Goal: Browse casually: Explore the website without a specific task or goal

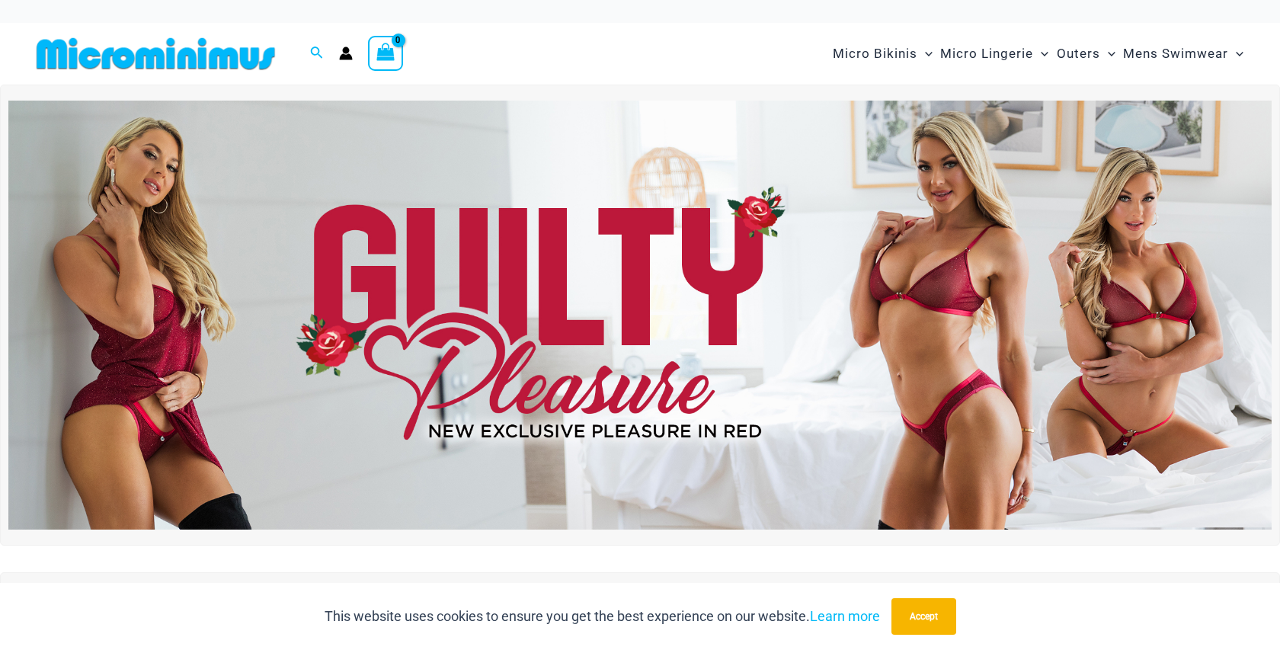
scroll to position [-2, 0]
click at [729, 218] on img at bounding box center [640, 315] width 1264 height 429
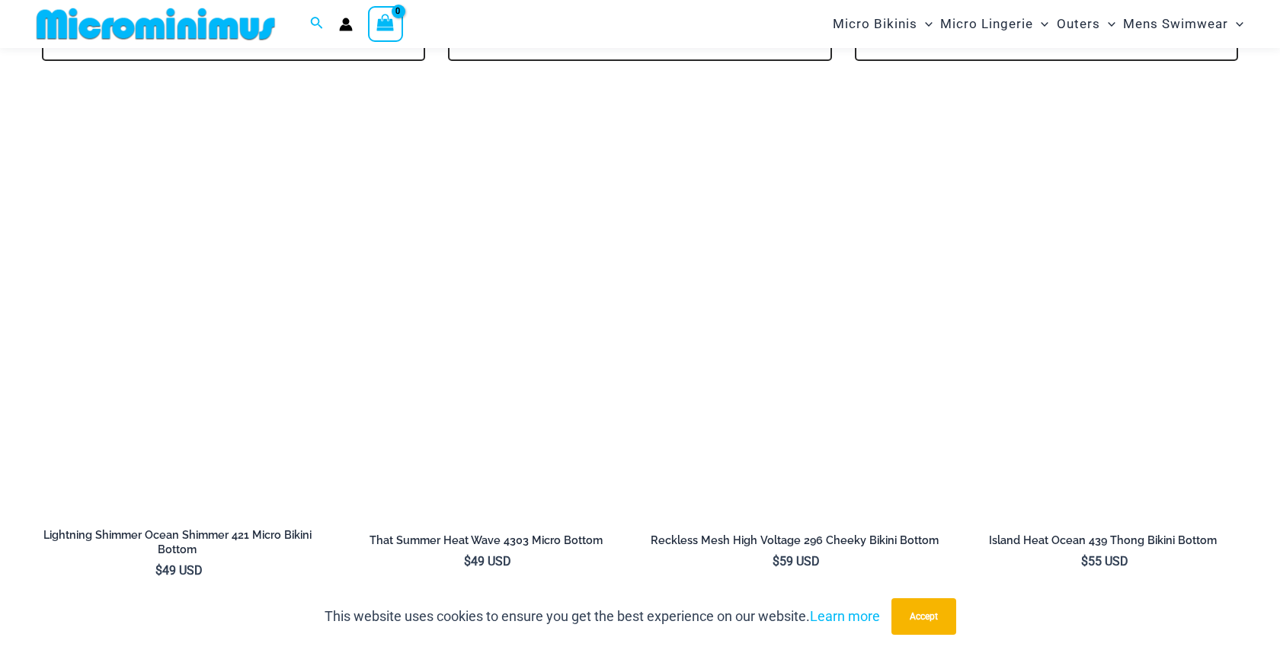
scroll to position [3892, 0]
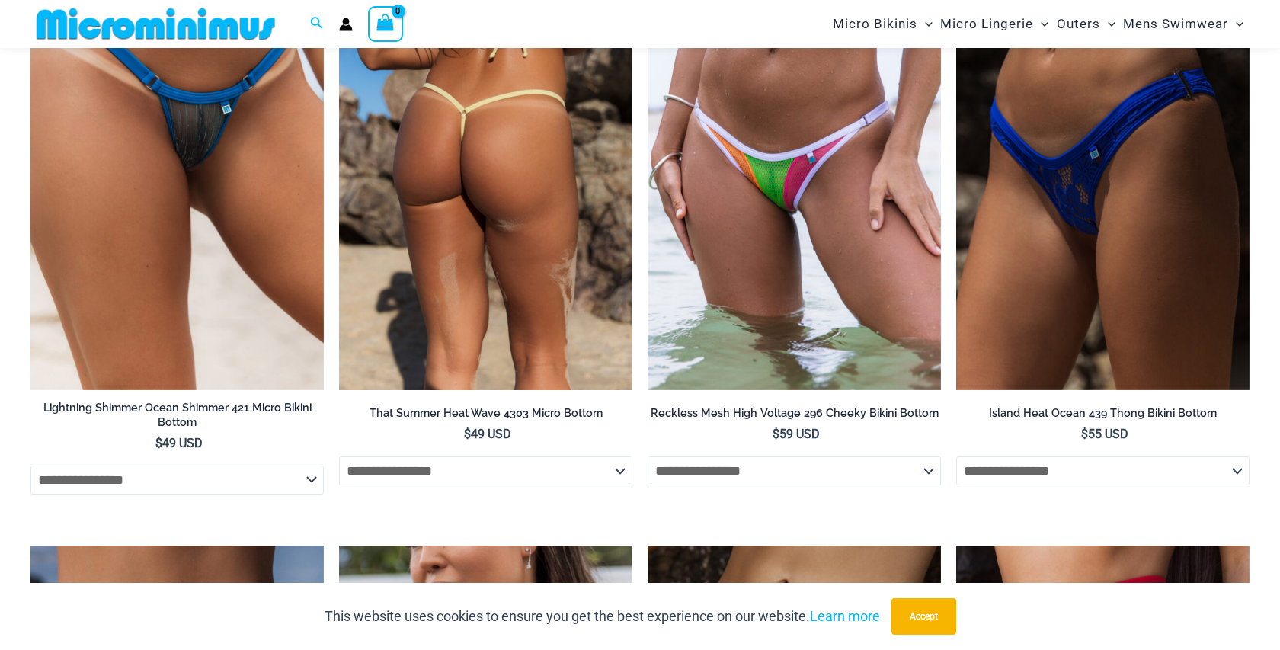
click at [532, 197] on img at bounding box center [485, 170] width 293 height 441
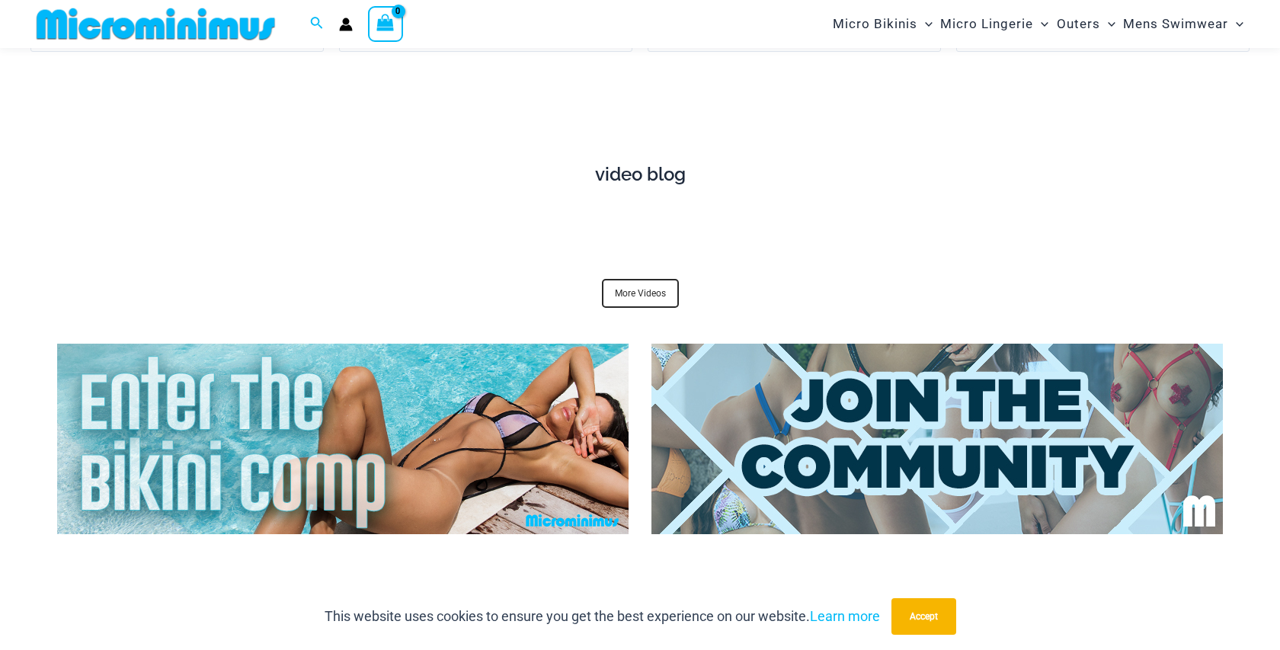
scroll to position [5515, 0]
click at [625, 280] on link "More Videos" at bounding box center [640, 294] width 77 height 29
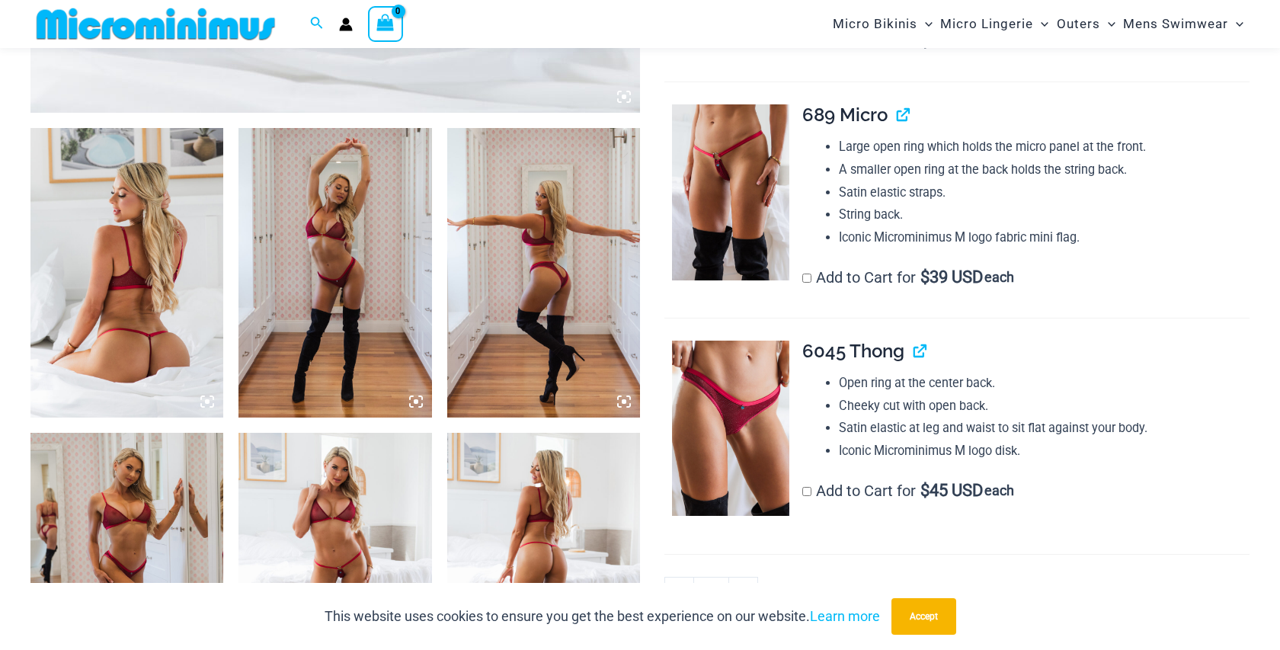
scroll to position [1091, 0]
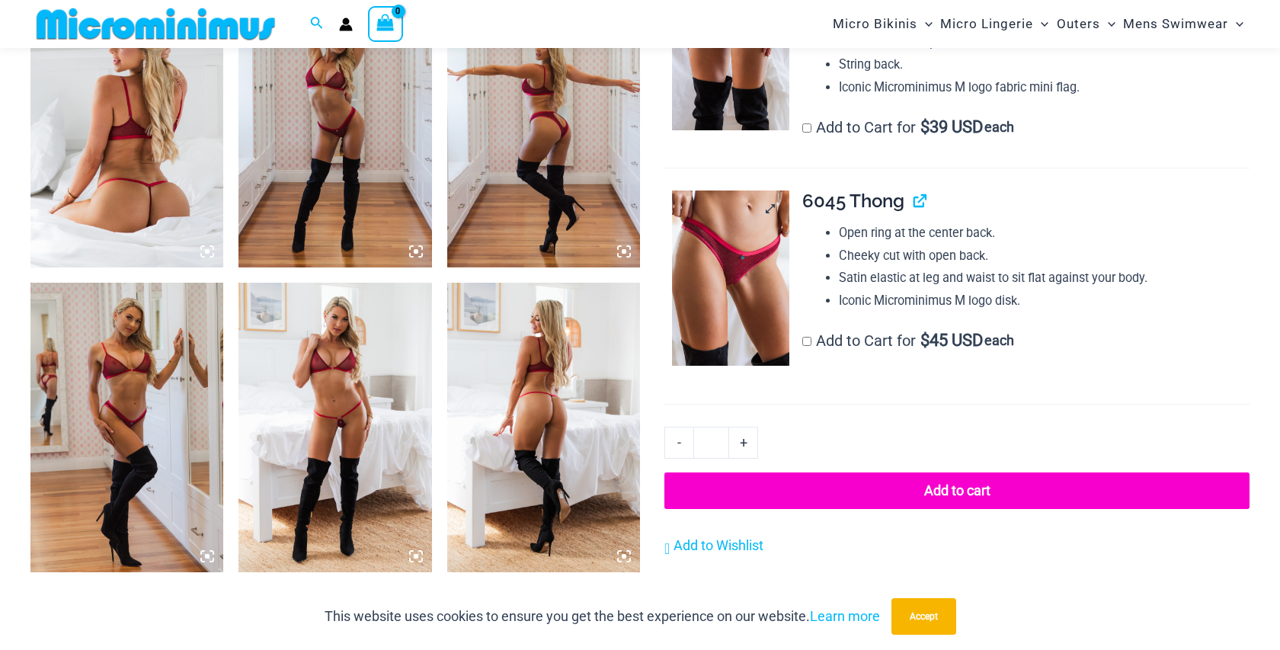
click at [730, 264] on img at bounding box center [730, 278] width 117 height 175
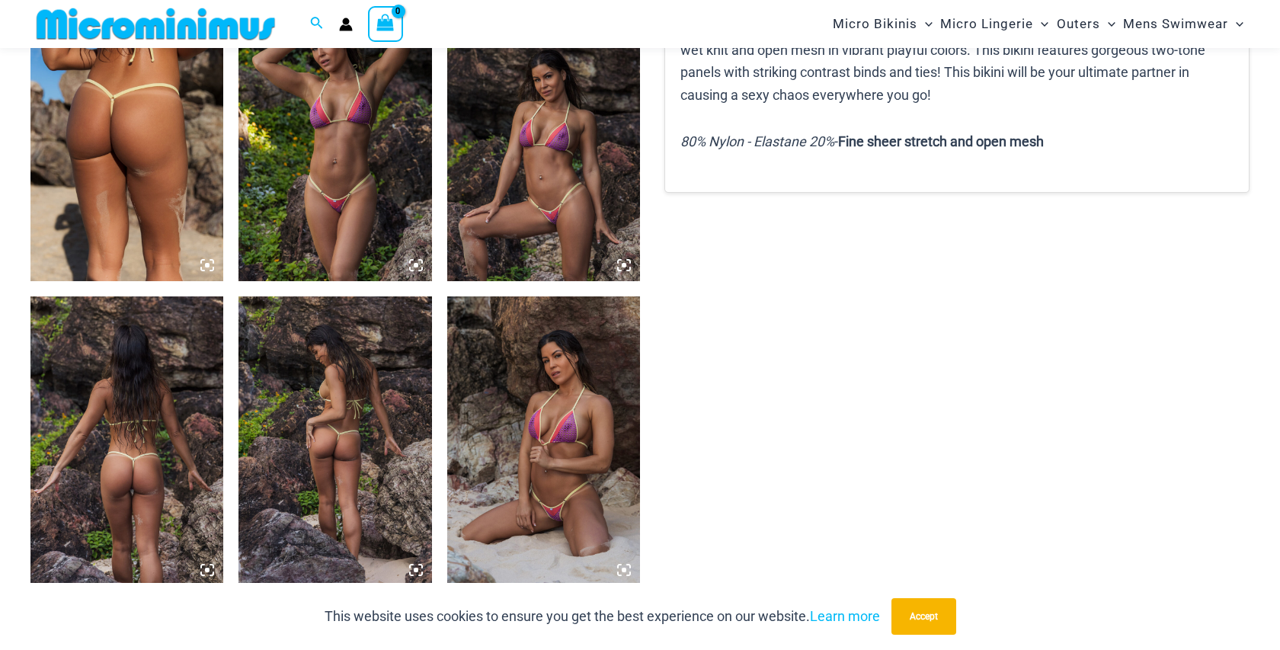
scroll to position [1099, 0]
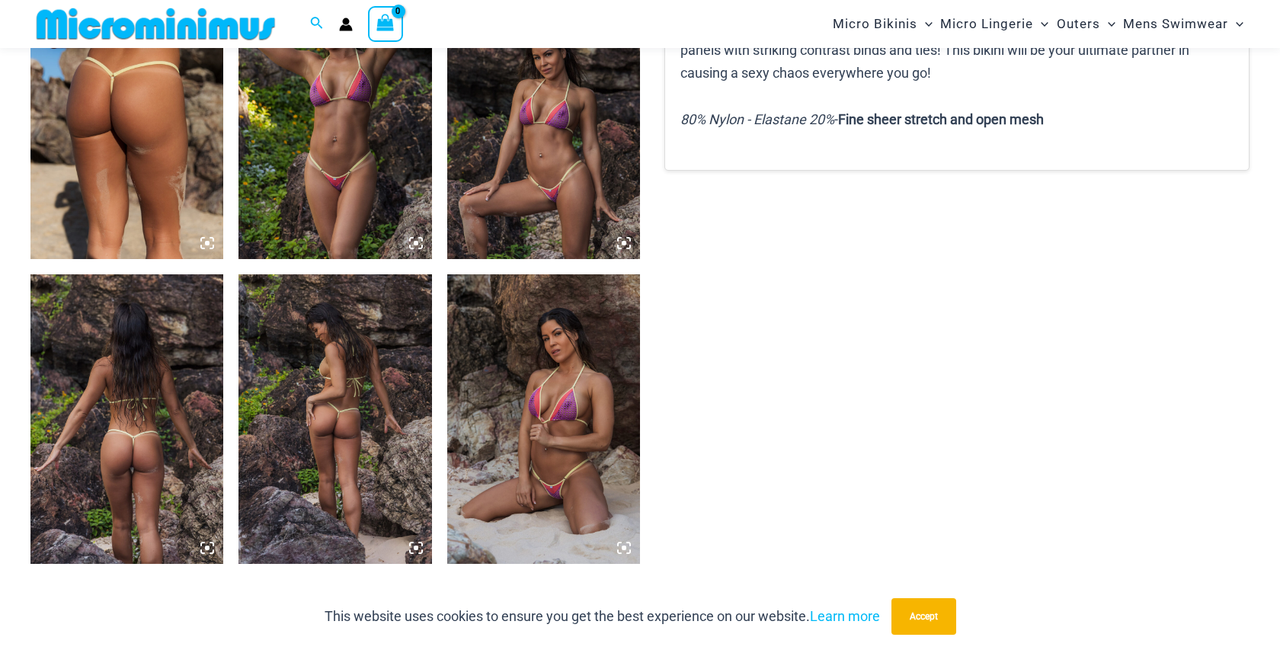
click at [527, 440] on img at bounding box center [543, 419] width 193 height 290
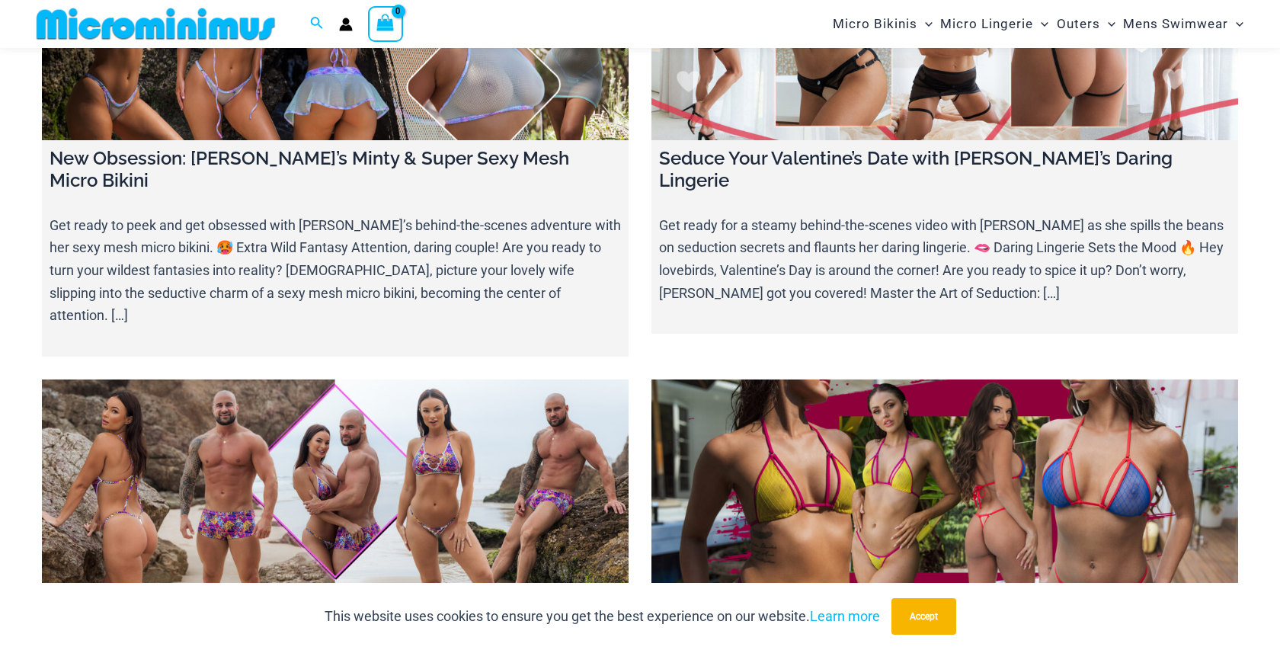
scroll to position [6010, 0]
click at [743, 379] on link at bounding box center [945, 482] width 587 height 206
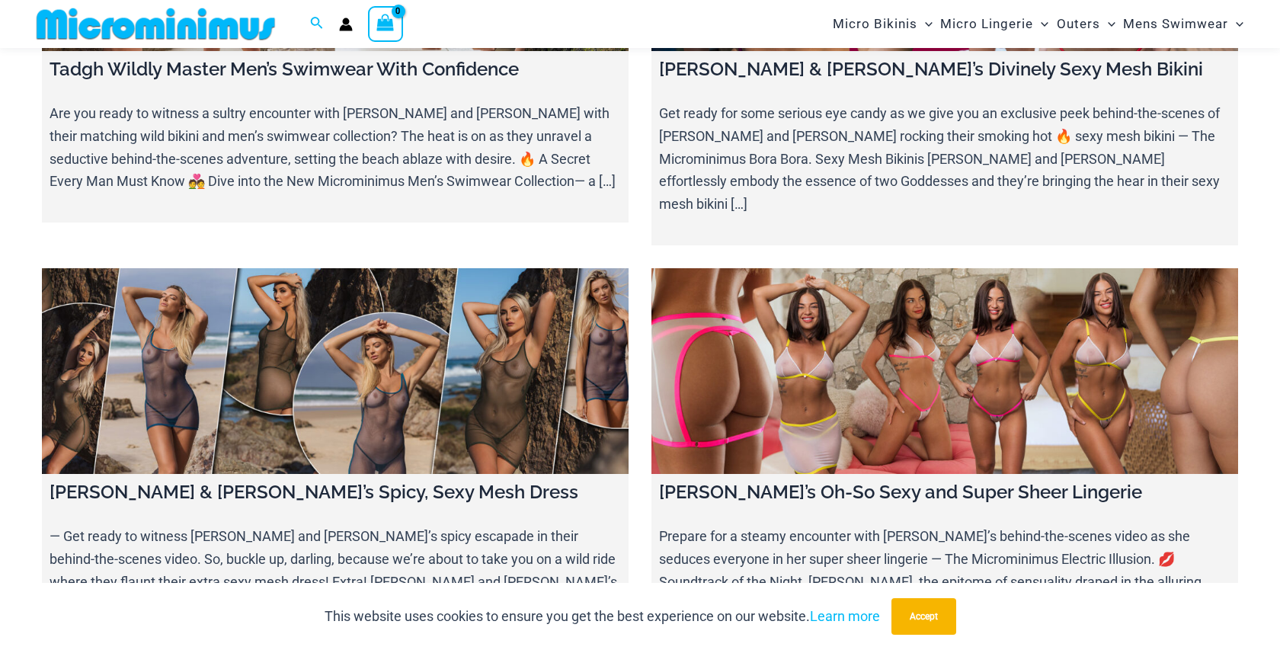
scroll to position [6548, 0]
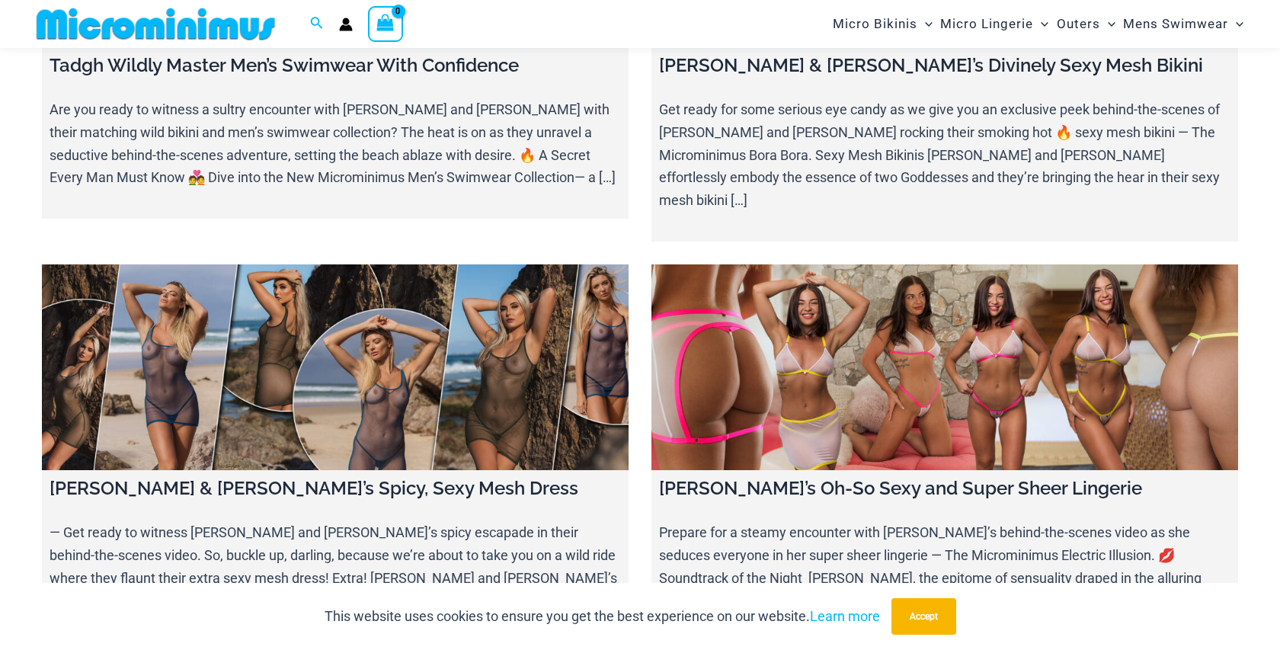
click at [698, 264] on link at bounding box center [945, 367] width 587 height 206
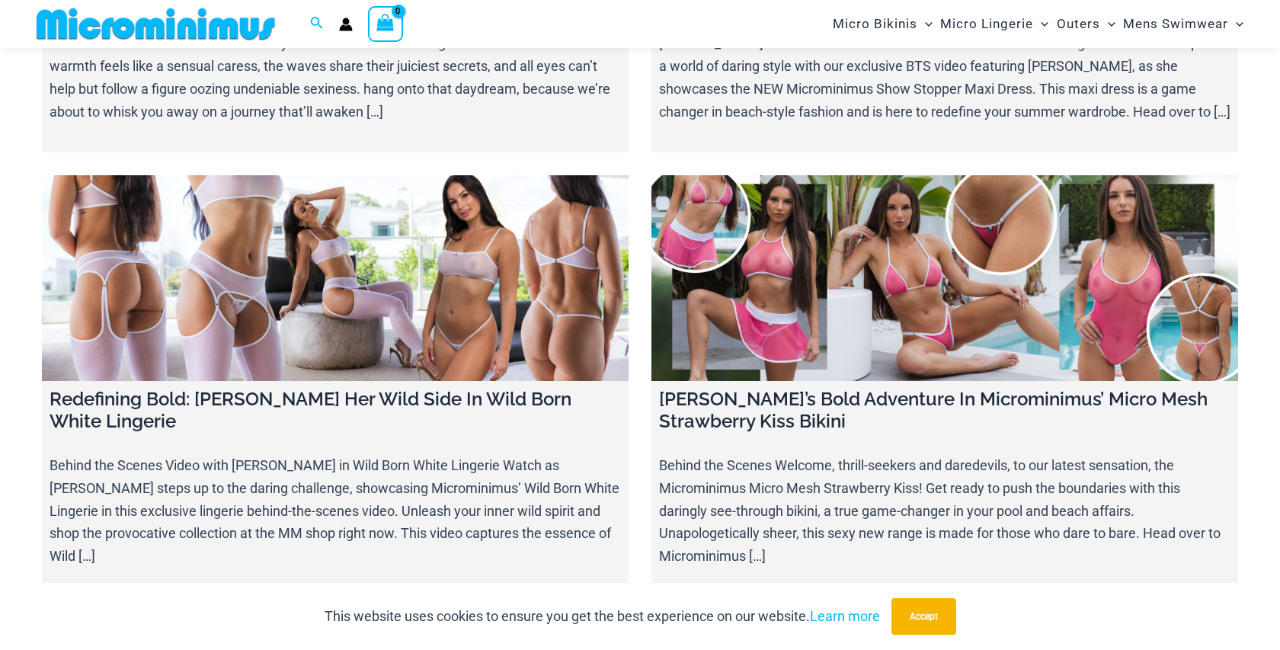
scroll to position [11825, 0]
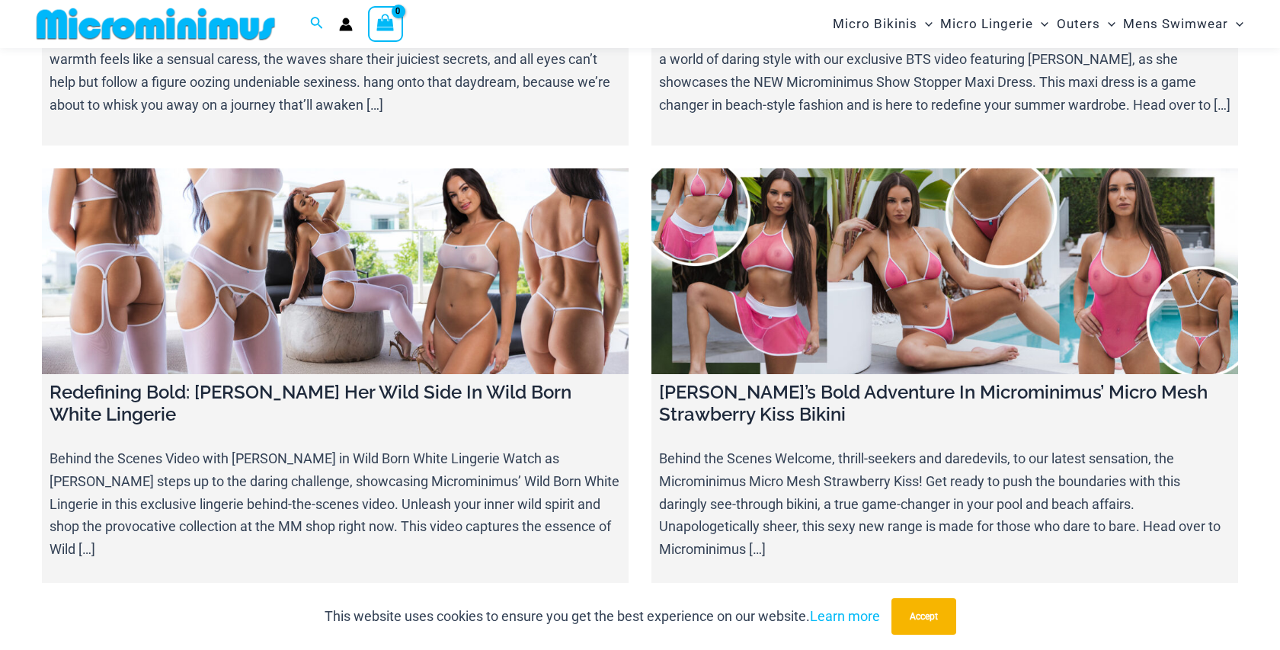
click at [700, 0] on div "Micro Bikinis Menu Toggle Sexy Bikini Sets Bikini Tops Bikini Bottoms Menu Togg…" at bounding box center [936, 24] width 627 height 48
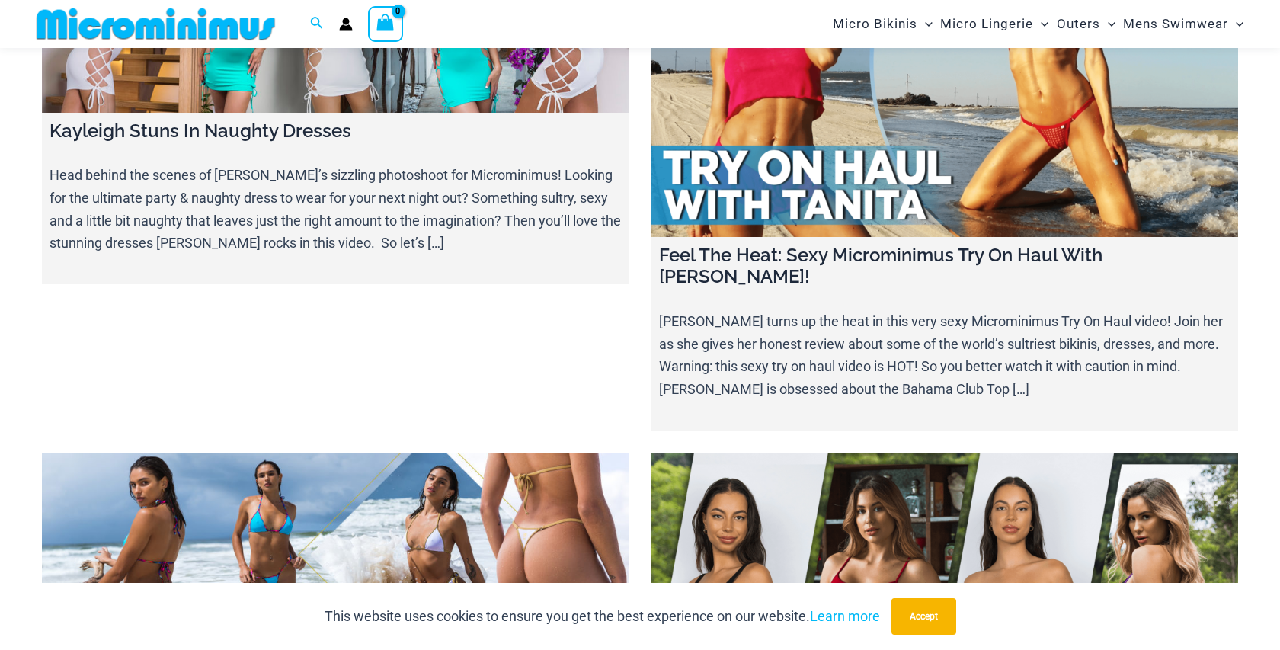
scroll to position [16603, 0]
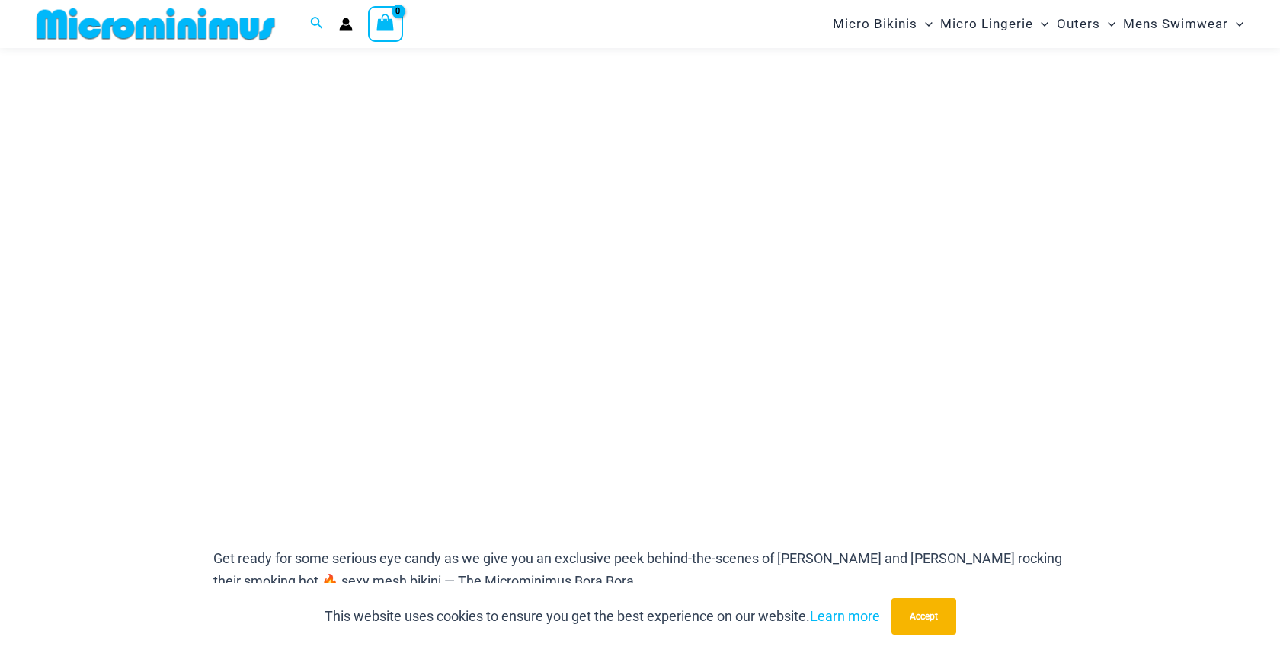
scroll to position [187, 0]
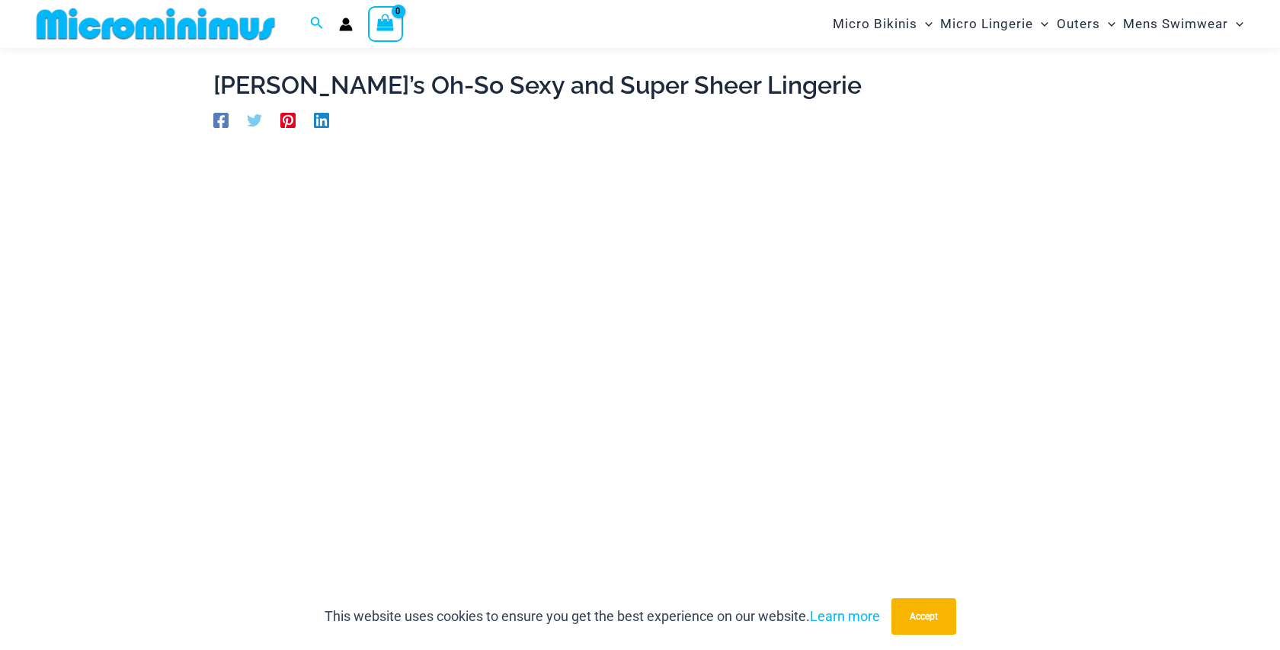
scroll to position [177, 0]
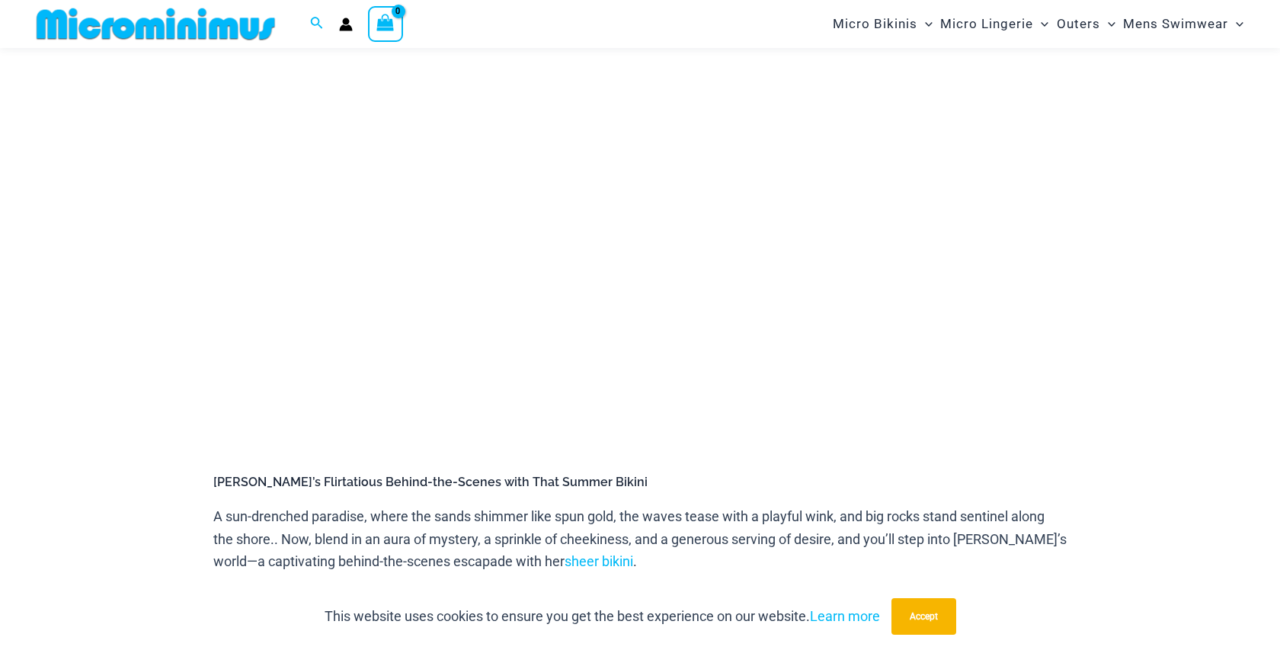
scroll to position [252, 0]
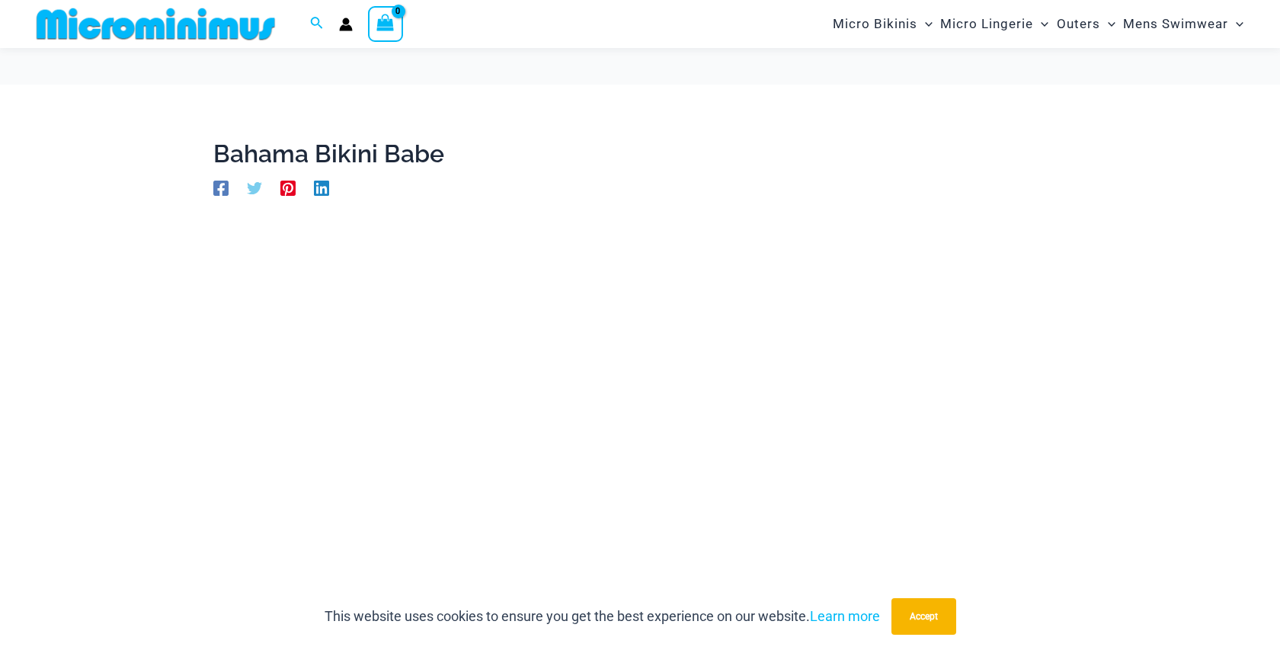
scroll to position [215, 0]
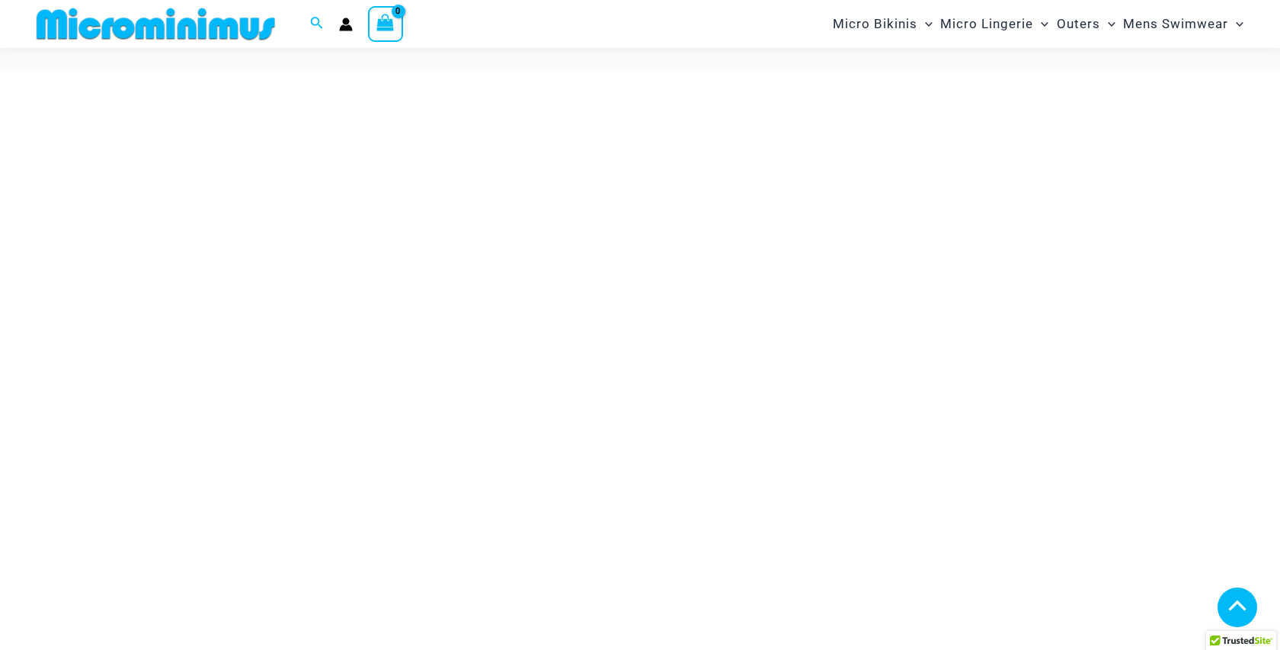
scroll to position [5515, 0]
